Goal: Information Seeking & Learning: Learn about a topic

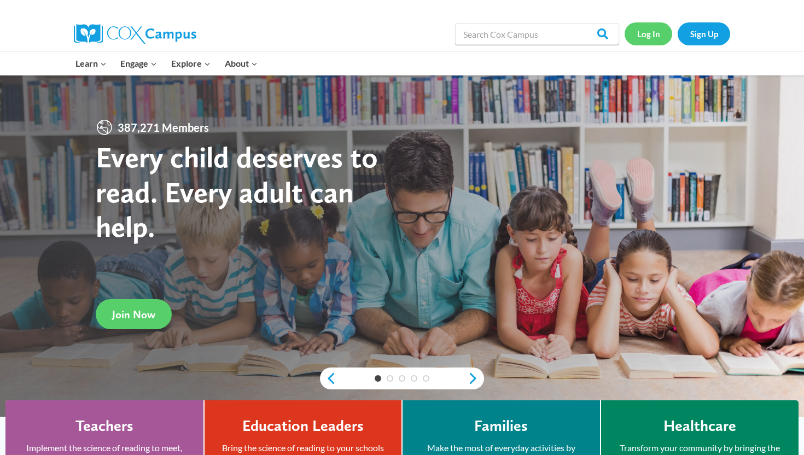
click at [659, 34] on link "Log In" at bounding box center [649, 33] width 48 height 22
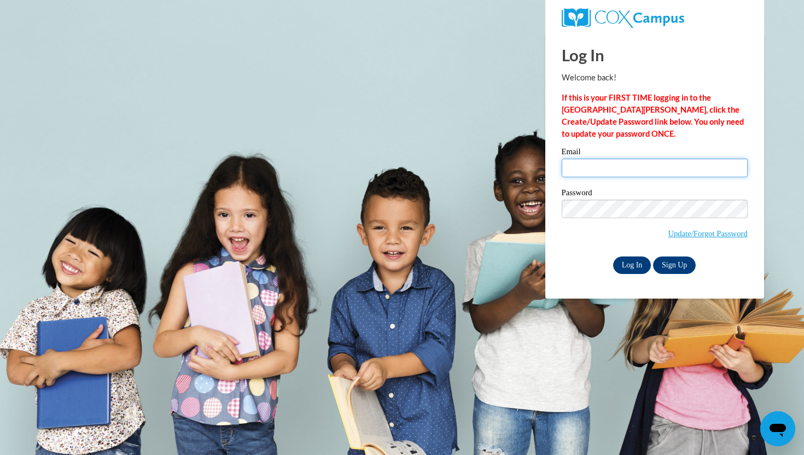
type input "sassmankali@gmail.com"
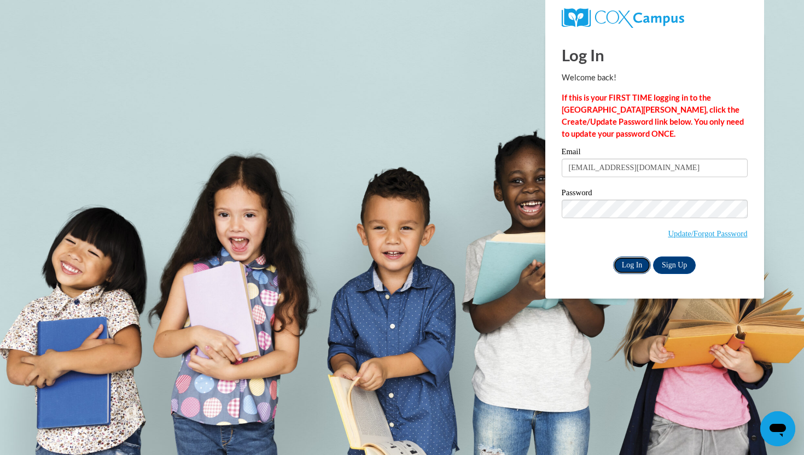
click at [632, 257] on input "Log In" at bounding box center [632, 266] width 38 height 18
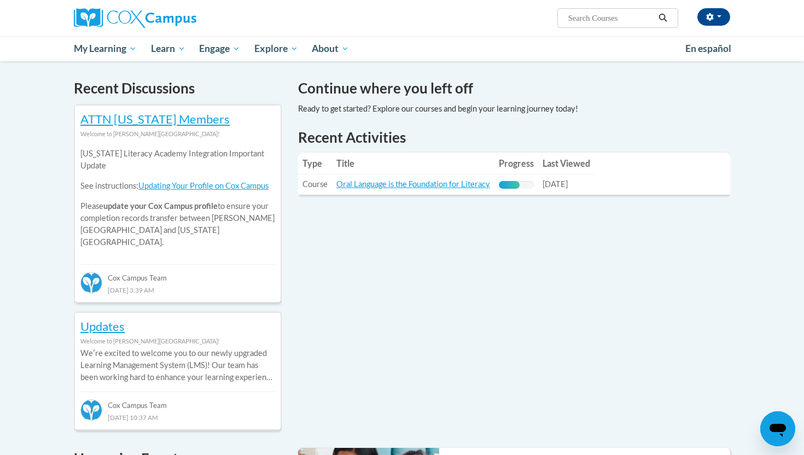
scroll to position [327, 0]
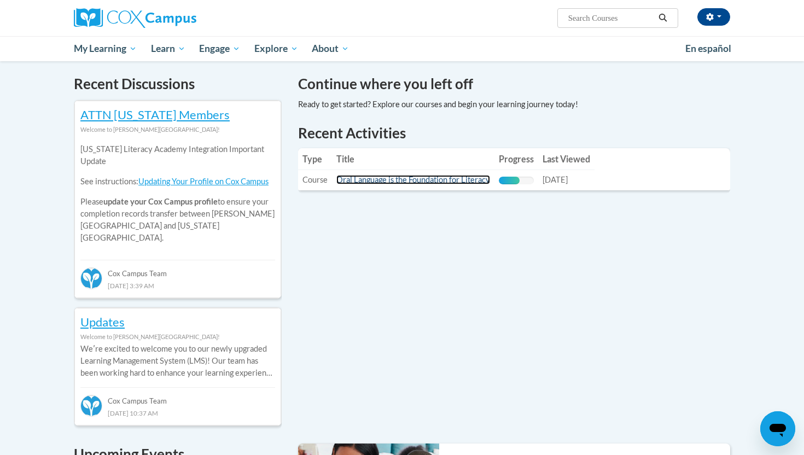
click at [382, 181] on link "Oral Language is the Foundation for Literacy" at bounding box center [414, 179] width 154 height 9
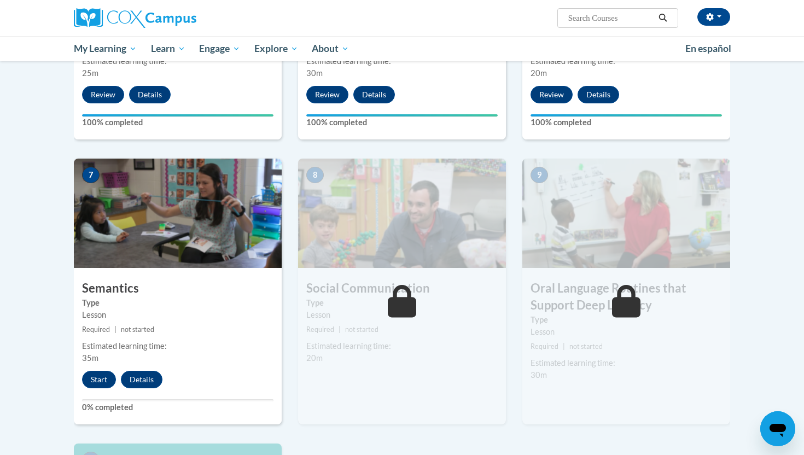
scroll to position [733, 0]
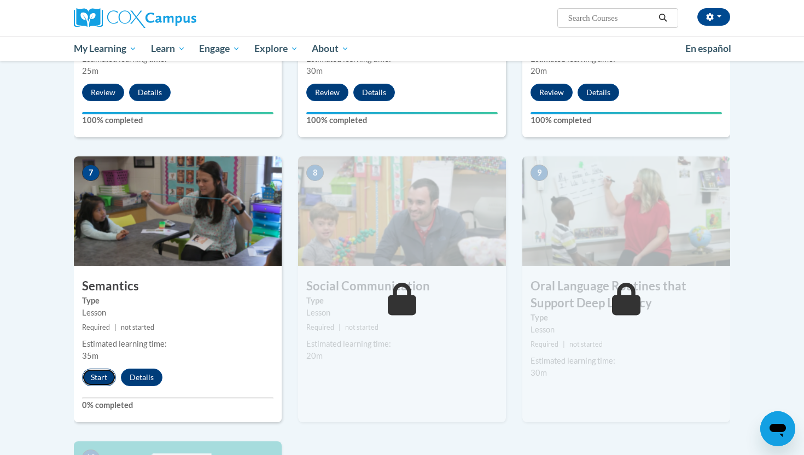
click at [100, 379] on button "Start" at bounding box center [99, 378] width 34 height 18
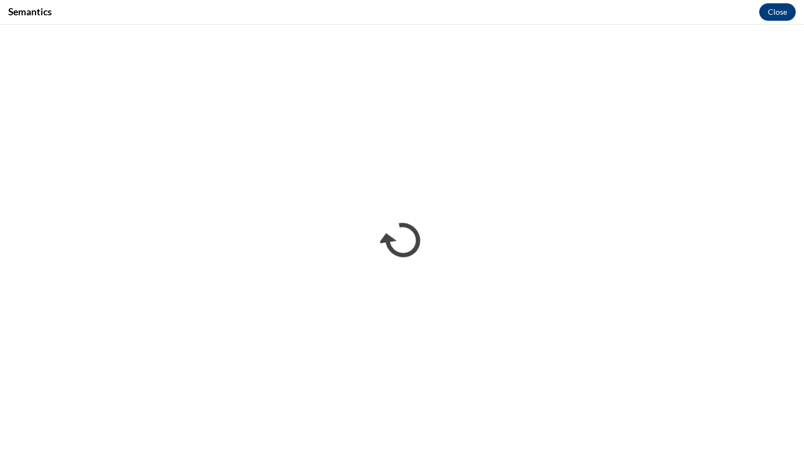
scroll to position [0, 0]
click at [780, 14] on button "Close" at bounding box center [778, 12] width 37 height 18
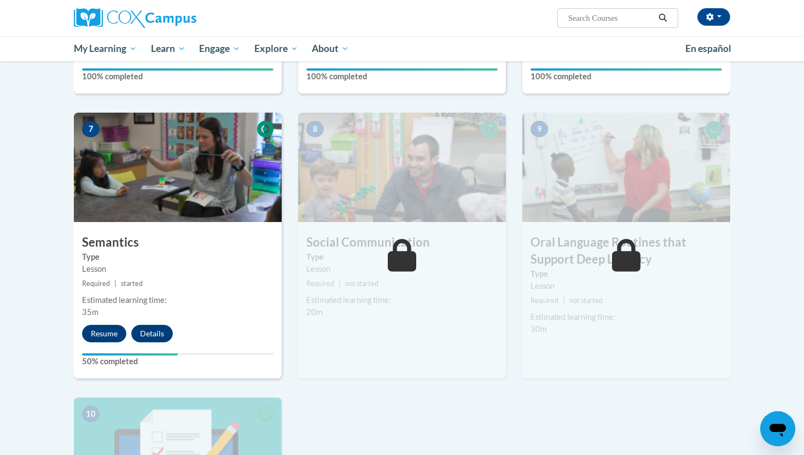
scroll to position [778, 0]
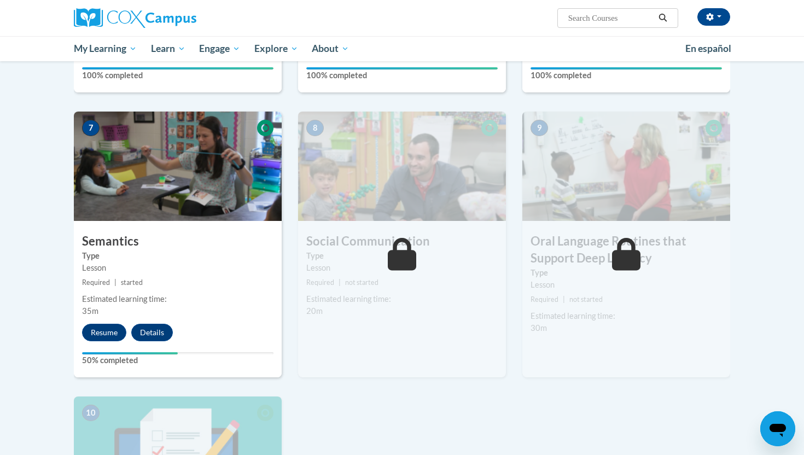
click at [348, 432] on div "1 Pre-Course Survey for Oral Language Type Pre-Course Survey Required | complet…" at bounding box center [402, 86] width 673 height 1159
click at [117, 332] on button "Resume" at bounding box center [104, 333] width 44 height 18
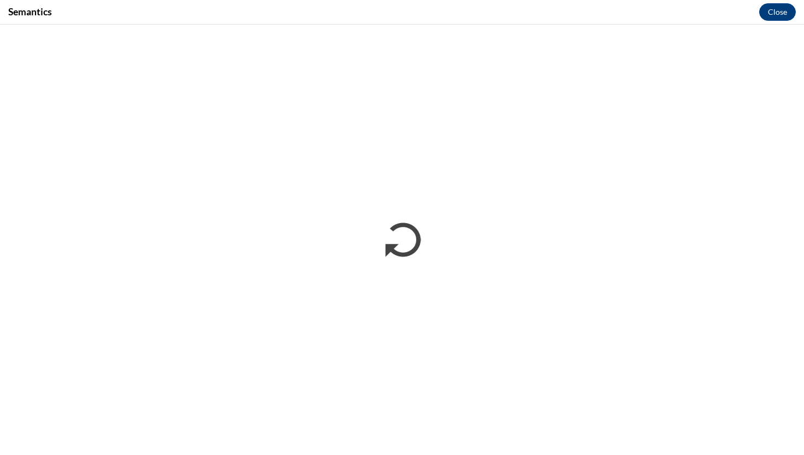
scroll to position [0, 0]
